Goal: Information Seeking & Learning: Compare options

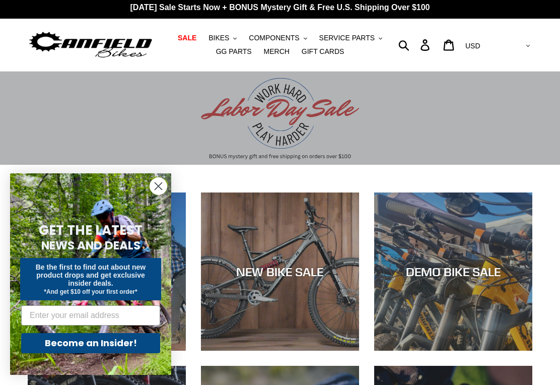
click at [227, 39] on span "BIKES" at bounding box center [219, 38] width 21 height 9
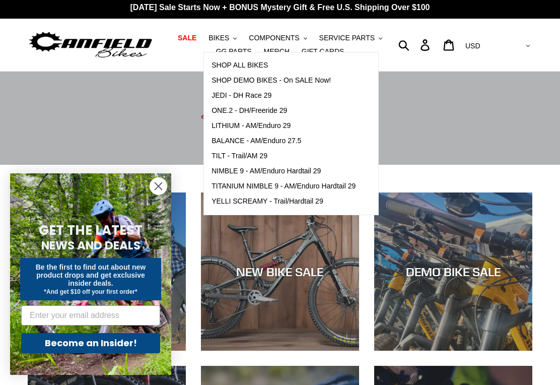
click at [313, 84] on span "SHOP DEMO BIKES - On SALE Now!" at bounding box center [271, 80] width 119 height 9
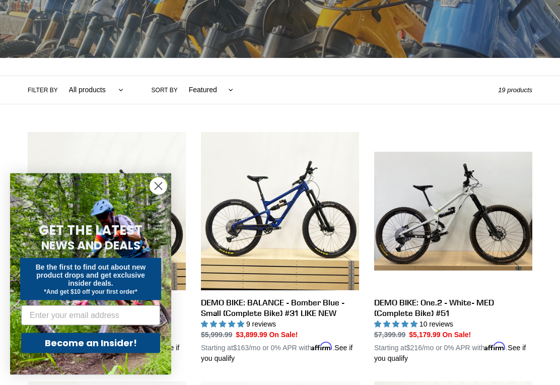
click at [160, 194] on circle "Close dialog" at bounding box center [158, 186] width 17 height 17
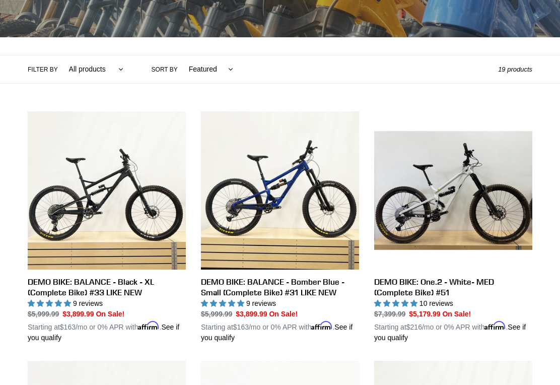
scroll to position [190, 0]
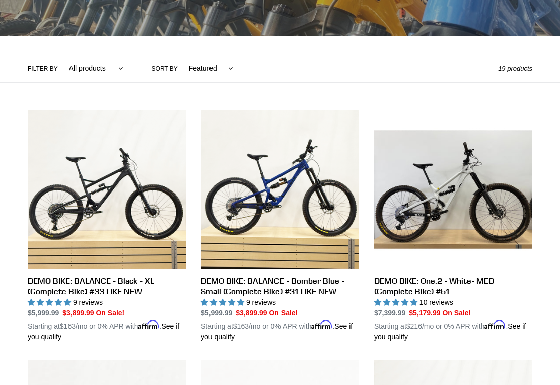
click at [496, 204] on link "DEMO BIKE: One.2 - White- MED (Complete Bike) #51" at bounding box center [453, 226] width 158 height 232
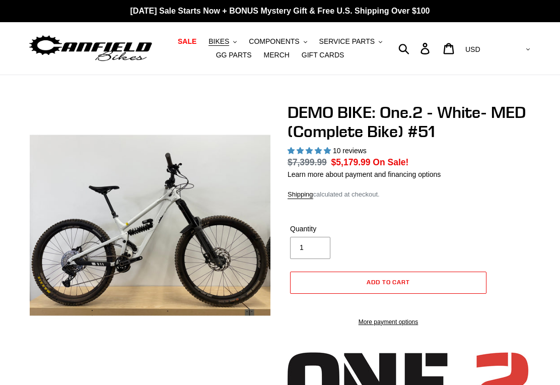
select select "highest-rating"
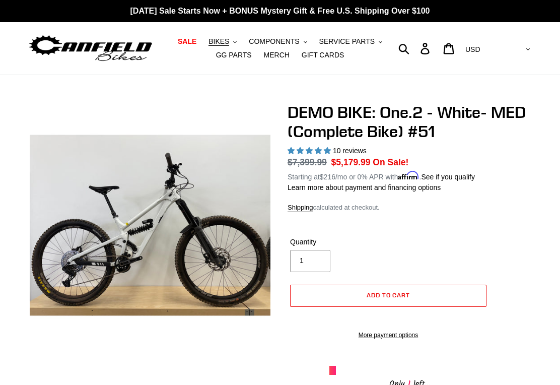
click at [239, 44] on button "BIKES .cls-1{fill:#231f20}" at bounding box center [223, 42] width 38 height 14
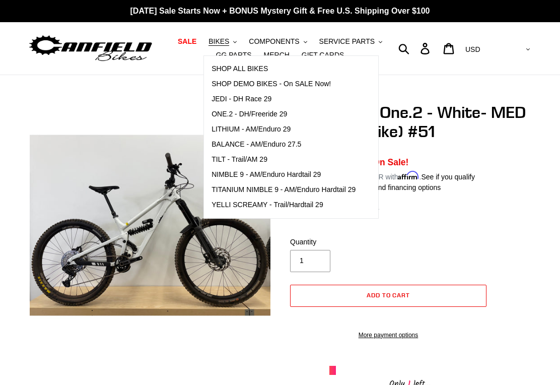
click at [193, 45] on span "SALE" at bounding box center [187, 41] width 19 height 9
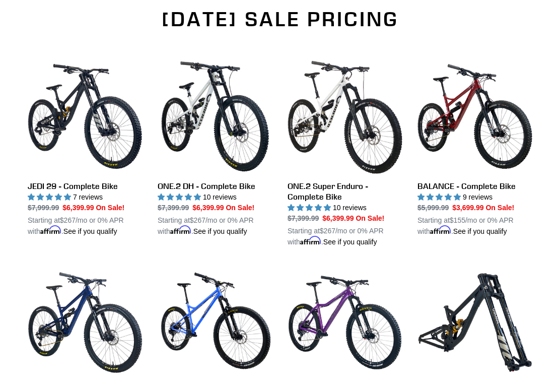
scroll to position [659, 0]
click at [65, 136] on link "JEDI 29 - Complete Bike" at bounding box center [85, 148] width 115 height 178
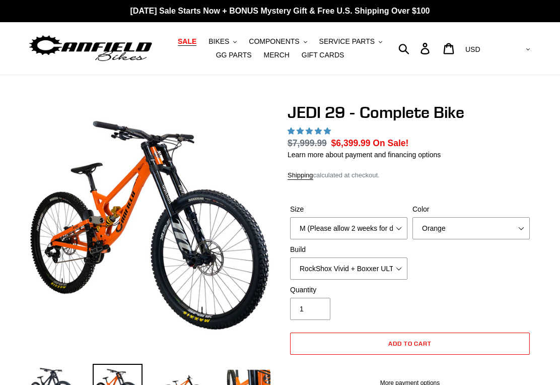
select select "highest-rating"
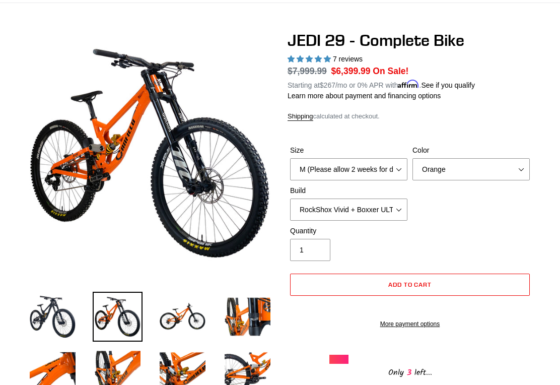
scroll to position [72, 0]
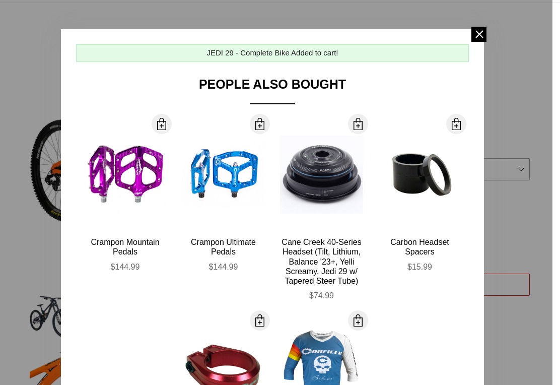
click at [509, 70] on div at bounding box center [280, 192] width 560 height 385
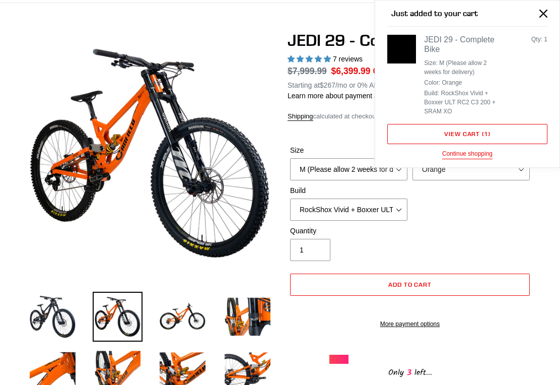
click at [192, 310] on img at bounding box center [183, 317] width 50 height 50
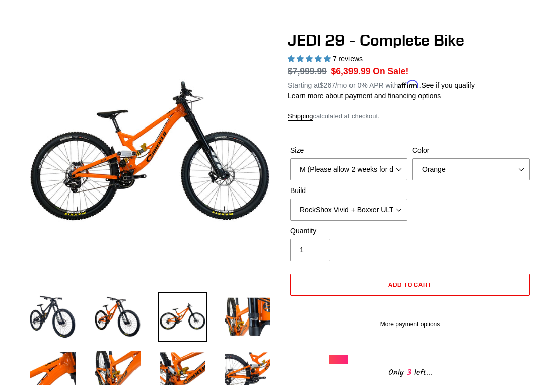
click at [272, 313] on img at bounding box center [248, 317] width 50 height 50
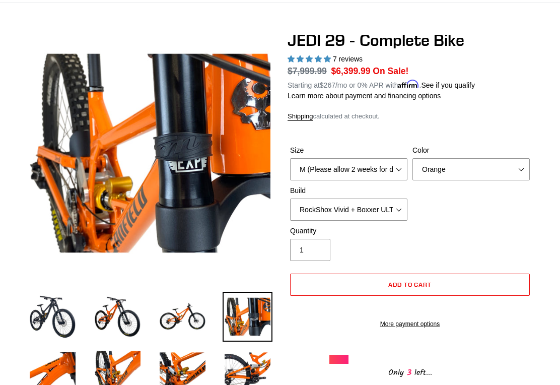
click at [186, 320] on img at bounding box center [183, 317] width 50 height 50
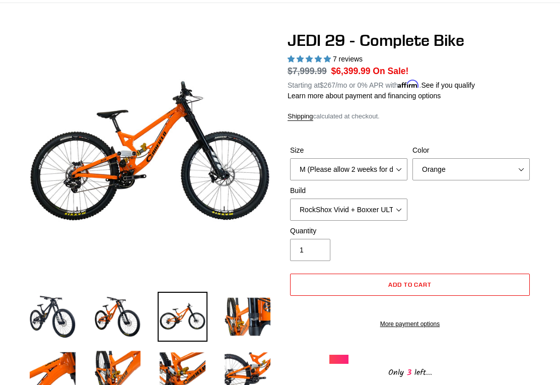
click at [125, 312] on img at bounding box center [118, 317] width 50 height 50
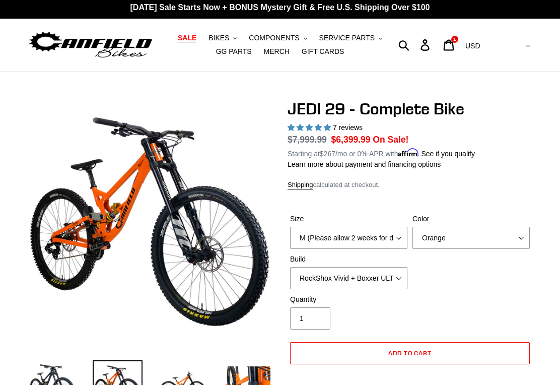
scroll to position [0, 0]
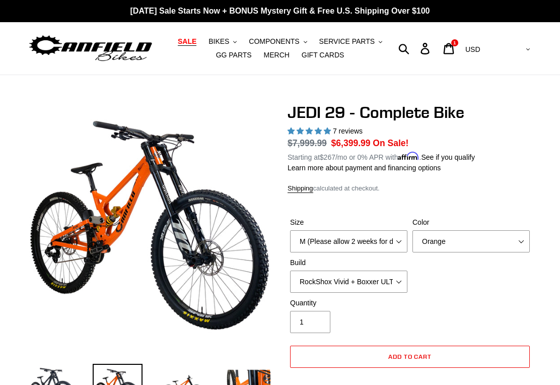
click at [238, 50] on link "GG PARTS" at bounding box center [234, 55] width 46 height 14
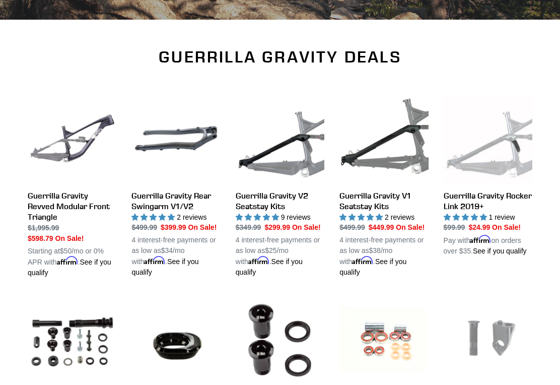
scroll to position [295, 0]
click at [76, 162] on link "Guerrilla Gravity Revved Modular Front Triangle" at bounding box center [72, 185] width 89 height 183
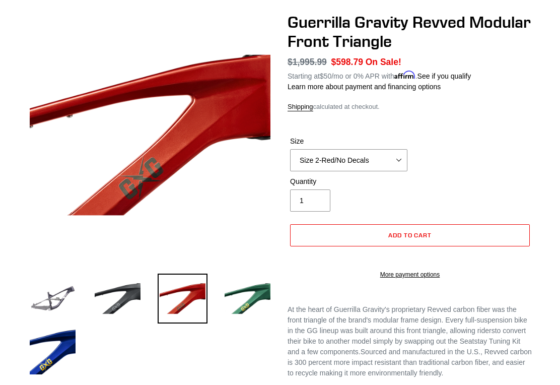
scroll to position [90, 0]
click at [257, 301] on img at bounding box center [248, 299] width 50 height 50
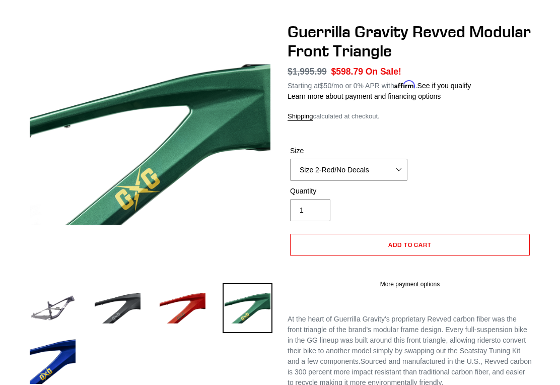
scroll to position [81, 0]
click at [54, 309] on img at bounding box center [53, 308] width 50 height 50
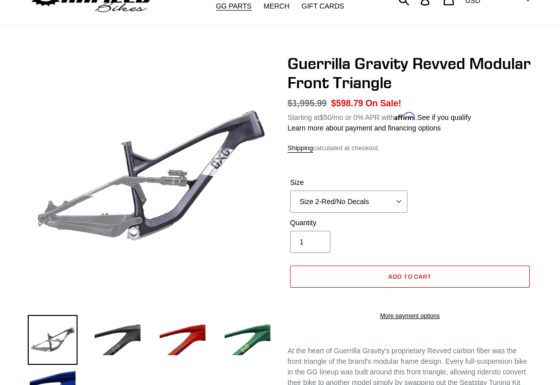
scroll to position [0, 0]
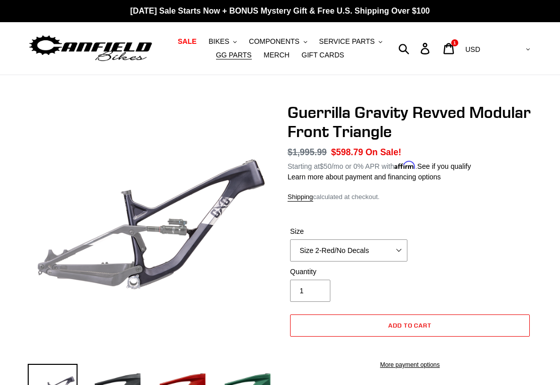
click at [229, 51] on span "GG PARTS" at bounding box center [234, 55] width 36 height 9
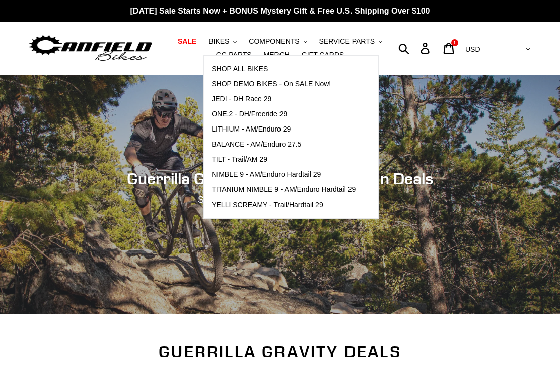
click at [312, 85] on span "SHOP DEMO BIKES - On SALE Now!" at bounding box center [271, 84] width 119 height 9
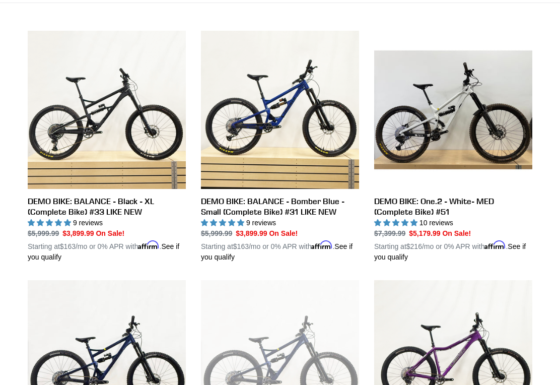
scroll to position [270, 0]
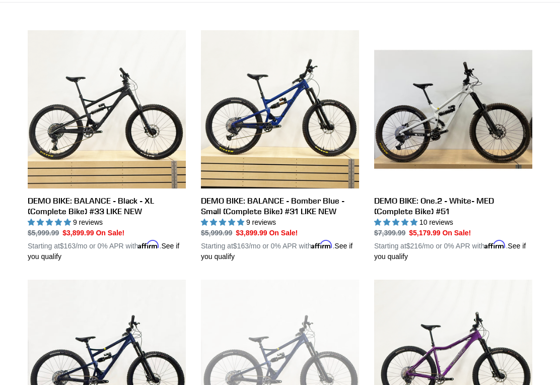
click at [314, 113] on link "DEMO BIKE: BALANCE - Bomber Blue - Small (Complete Bike) #31 LIKE NEW" at bounding box center [280, 146] width 158 height 232
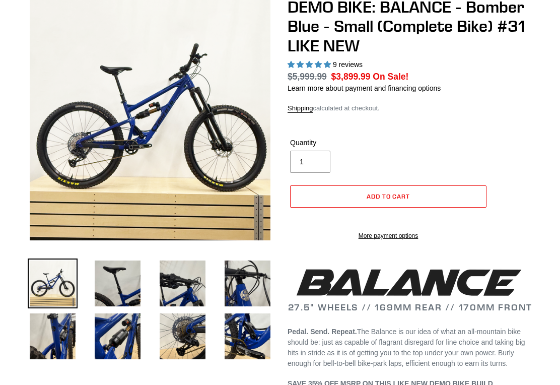
scroll to position [120, 0]
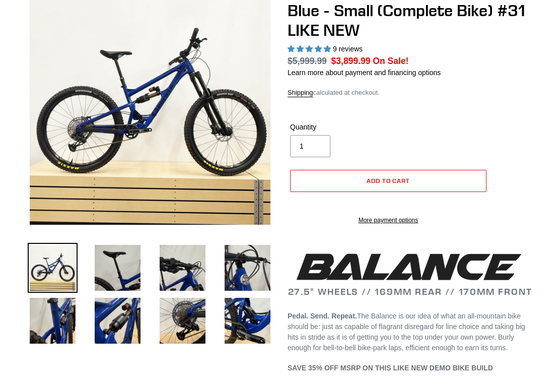
select select "highest-rating"
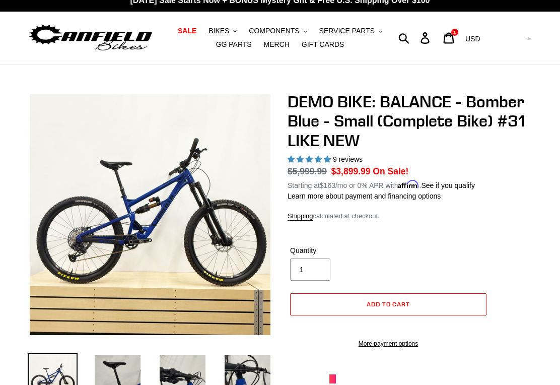
scroll to position [10, 0]
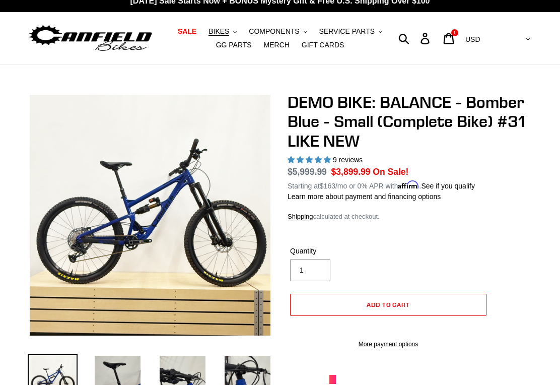
click at [63, 384] on img at bounding box center [53, 379] width 50 height 50
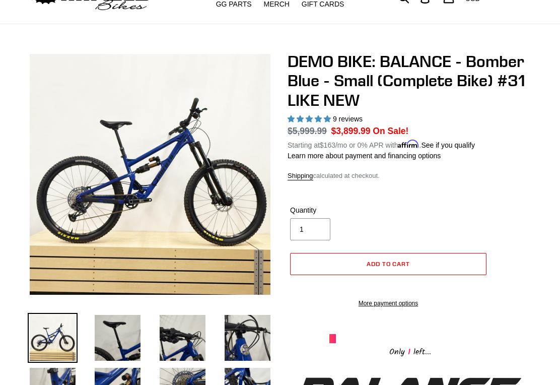
scroll to position [54, 0]
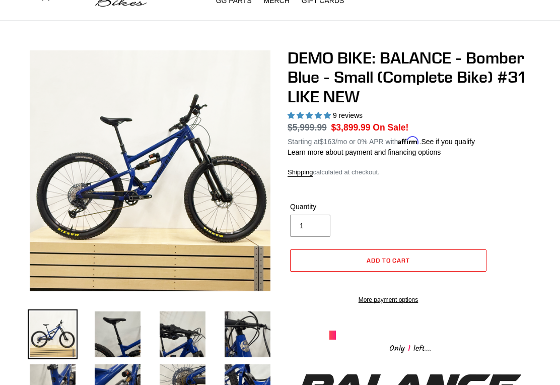
click at [124, 346] on img at bounding box center [118, 334] width 50 height 50
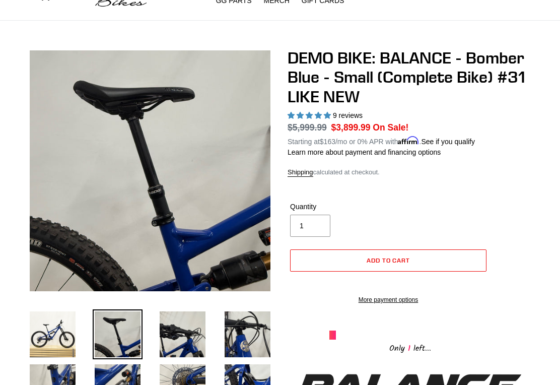
click at [172, 347] on img at bounding box center [183, 334] width 50 height 50
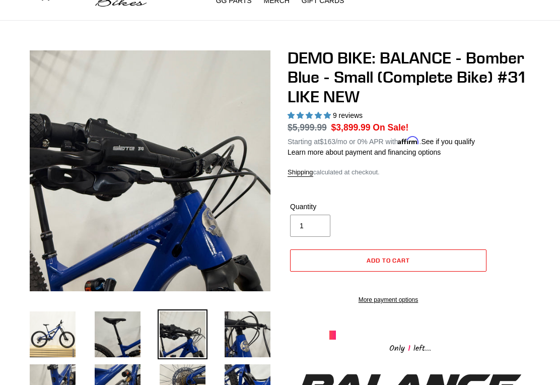
click at [255, 340] on img at bounding box center [248, 334] width 50 height 50
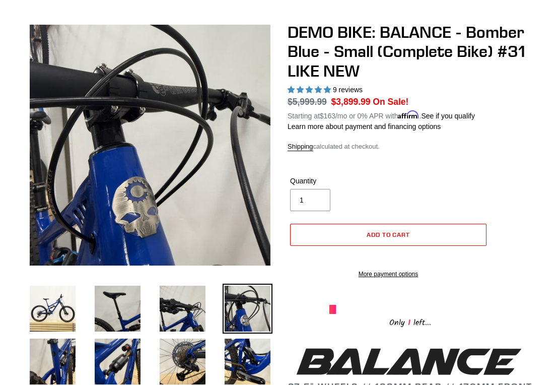
scroll to position [80, 0]
click at [54, 364] on img at bounding box center [53, 361] width 50 height 50
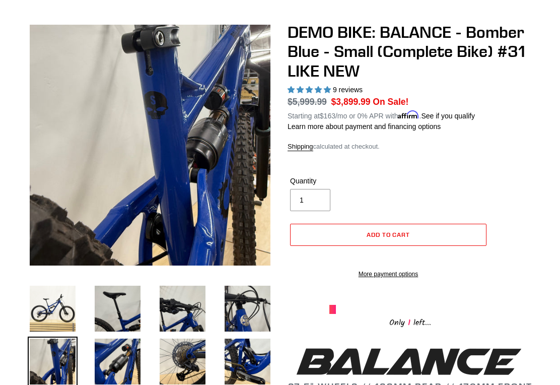
click at [118, 366] on img at bounding box center [118, 361] width 50 height 50
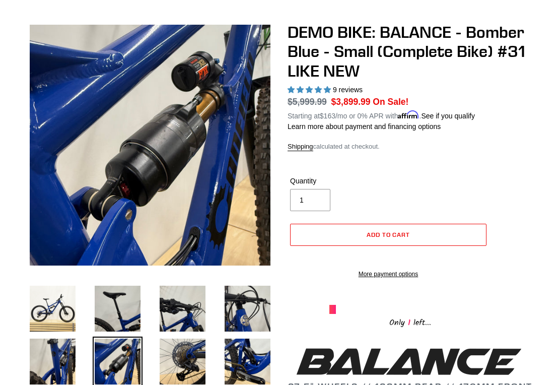
click at [123, 352] on img at bounding box center [118, 361] width 50 height 50
click at [170, 358] on img at bounding box center [183, 361] width 50 height 50
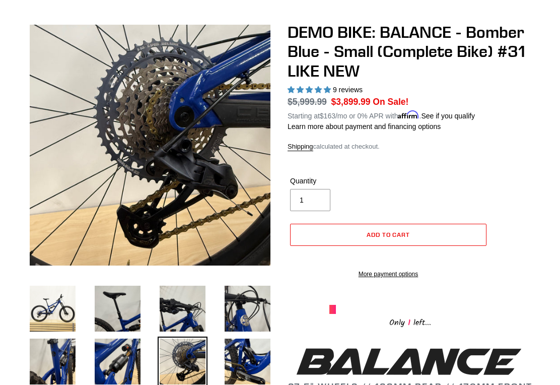
click at [225, 347] on img at bounding box center [248, 361] width 50 height 50
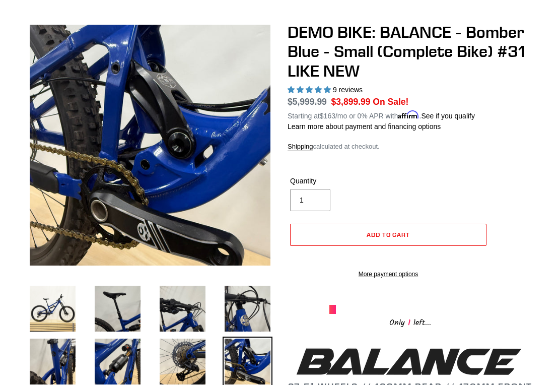
click at [272, 374] on img at bounding box center [248, 361] width 50 height 50
click at [55, 370] on img at bounding box center [53, 361] width 50 height 50
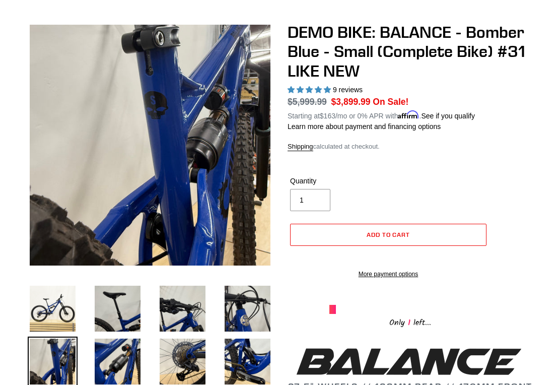
click at [251, 332] on img at bounding box center [248, 309] width 50 height 50
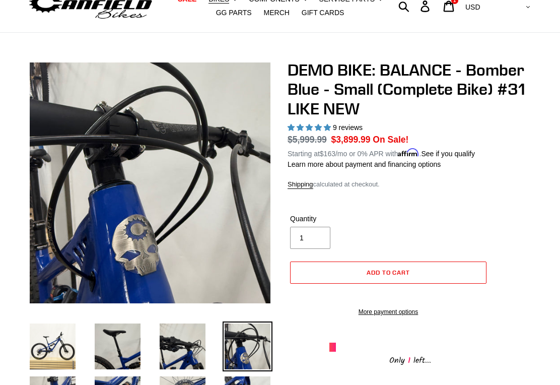
scroll to position [0, 0]
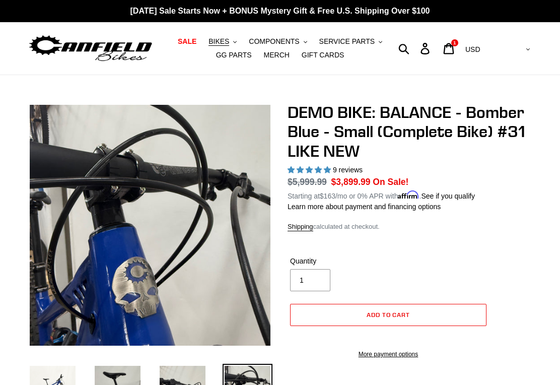
click at [122, 49] on img at bounding box center [91, 49] width 126 height 32
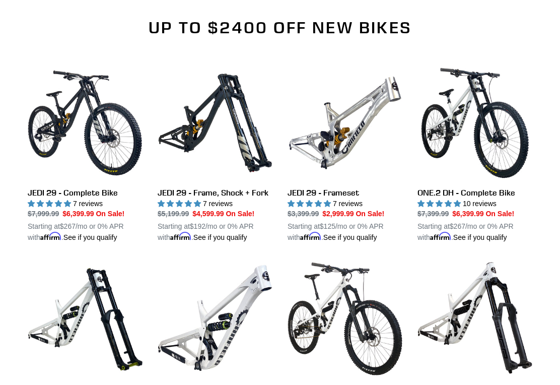
scroll to position [715, 0]
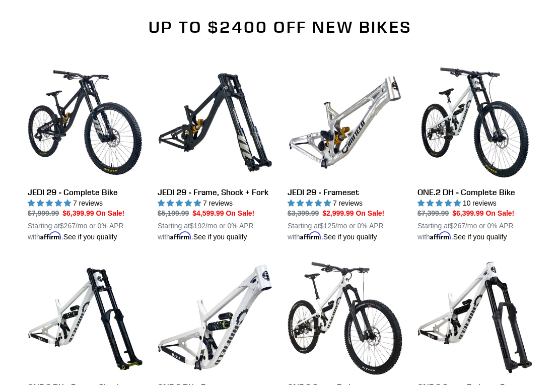
click at [364, 121] on link "JEDI 29 - Frameset" at bounding box center [345, 154] width 115 height 178
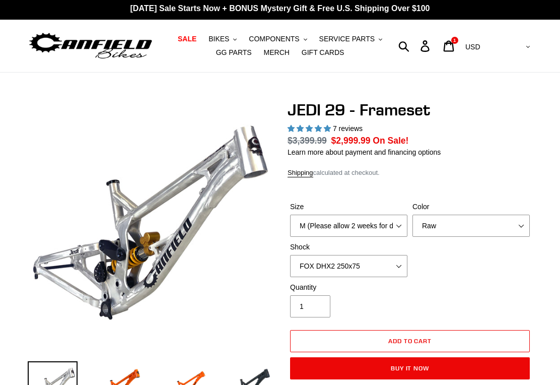
select select "highest-rating"
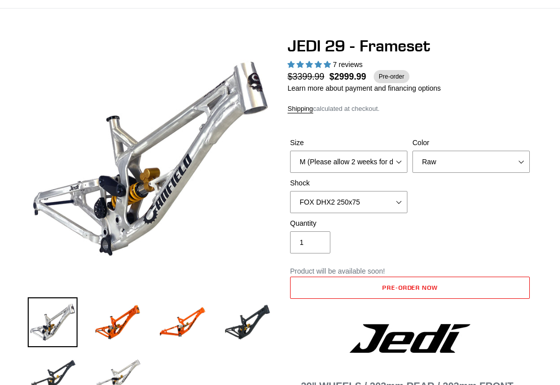
scroll to position [66, 0]
click at [398, 199] on select "No Shock FOX DHX2 250x75 RockShox Vivid Ultimate DH 250x75 EXT e-Storia LOX V3" at bounding box center [348, 202] width 117 height 22
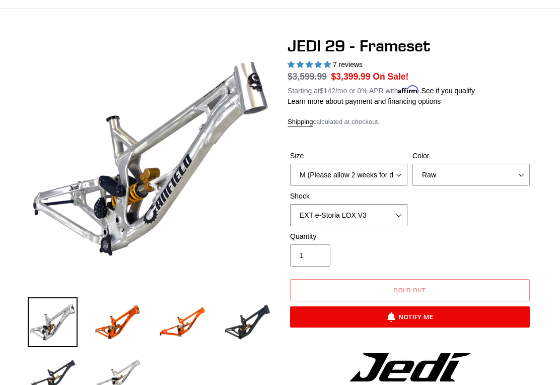
click at [385, 216] on select "No Shock FOX DHX2 250x75 RockShox Vivid Ultimate DH 250x75 EXT e-Storia LOX V3" at bounding box center [348, 215] width 117 height 22
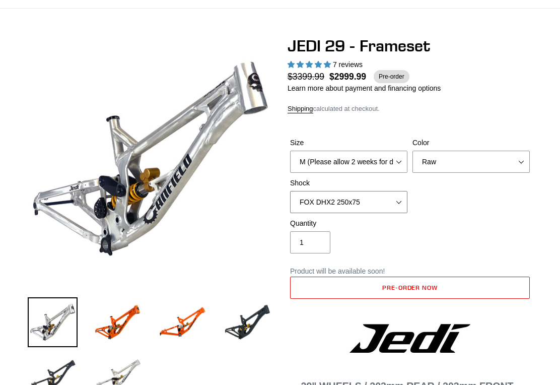
click at [389, 198] on select "No Shock FOX DHX2 250x75 RockShox Vivid Ultimate DH 250x75 EXT e-Storia LOX V3" at bounding box center [348, 202] width 117 height 22
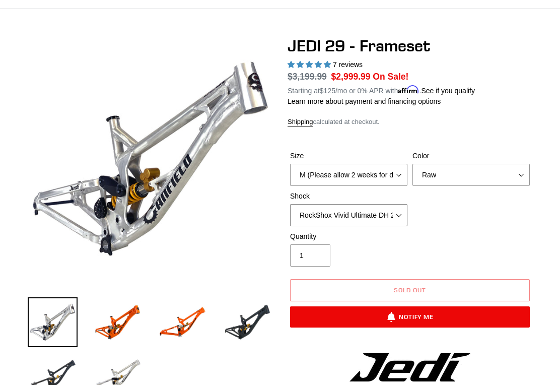
click at [407, 212] on select "No Shock FOX DHX2 250x75 RockShox Vivid Ultimate DH 250x75 EXT e-Storia LOX V3" at bounding box center [348, 215] width 117 height 22
select select "FOX DHX2 250x75"
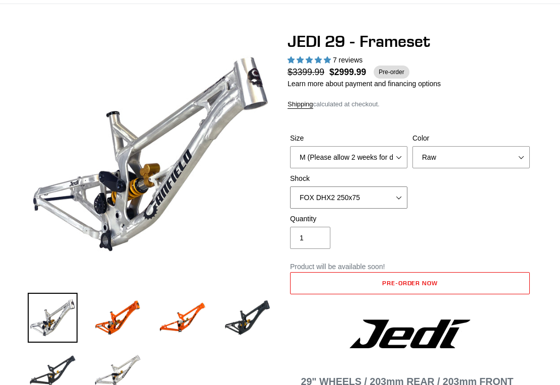
scroll to position [76, 0]
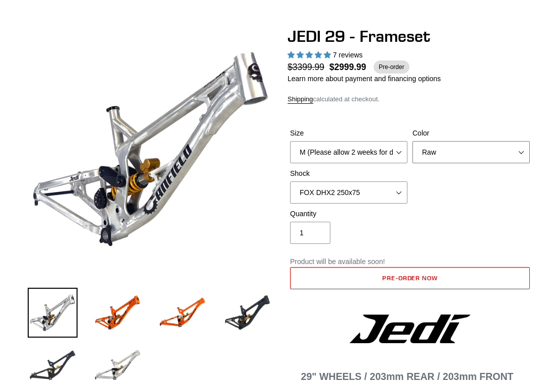
click at [496, 156] on select "Orange Raw Stealth Black" at bounding box center [471, 152] width 117 height 22
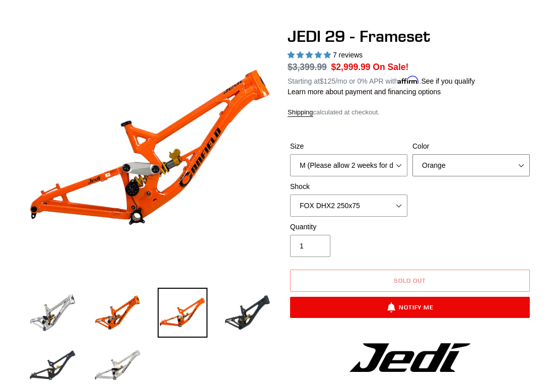
click at [499, 165] on select "Orange Raw Stealth Black" at bounding box center [471, 165] width 117 height 22
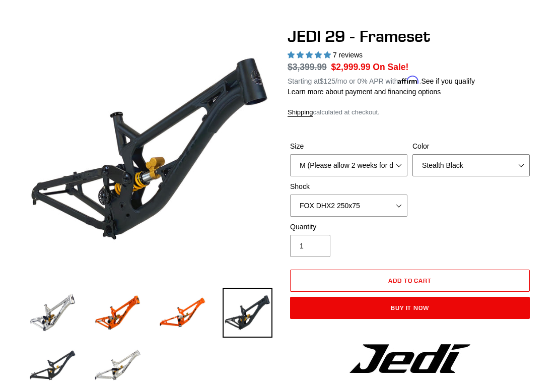
click at [483, 160] on select "Orange Raw Stealth Black" at bounding box center [471, 165] width 117 height 22
select select "Orange"
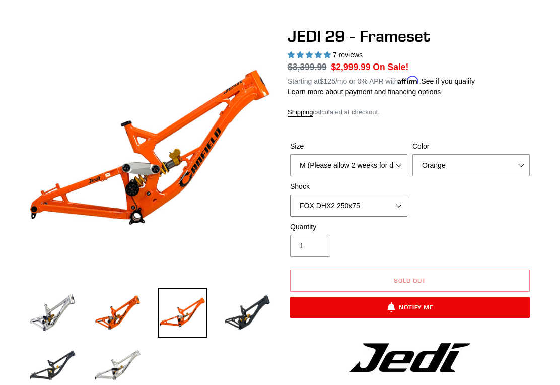
click at [381, 211] on select "No Shock FOX DHX2 250x75 RockShox Vivid Ultimate DH 250x75 EXT e-Storia LOX V3" at bounding box center [348, 205] width 117 height 22
click at [394, 201] on select "No Shock FOX DHX2 250x75 RockShox Vivid Ultimate DH 250x75 EXT e-Storia LOX V3" at bounding box center [348, 205] width 117 height 22
click at [379, 212] on select "No Shock FOX DHX2 250x75 RockShox Vivid Ultimate DH 250x75 EXT e-Storia LOX V3" at bounding box center [348, 205] width 117 height 22
click at [386, 202] on select "No Shock FOX DHX2 250x75 RockShox Vivid Ultimate DH 250x75 EXT e-Storia LOX V3" at bounding box center [348, 205] width 117 height 22
select select "EXT e-Storia LOX V3"
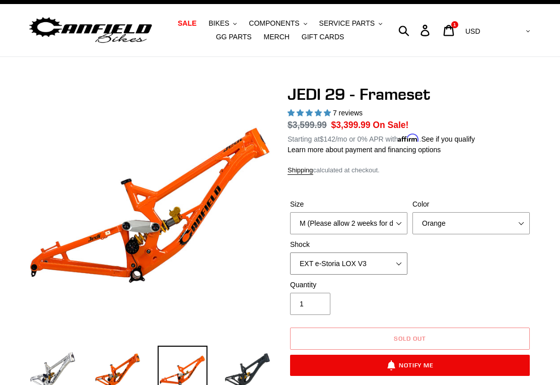
scroll to position [18, 0]
